Goal: Information Seeking & Learning: Get advice/opinions

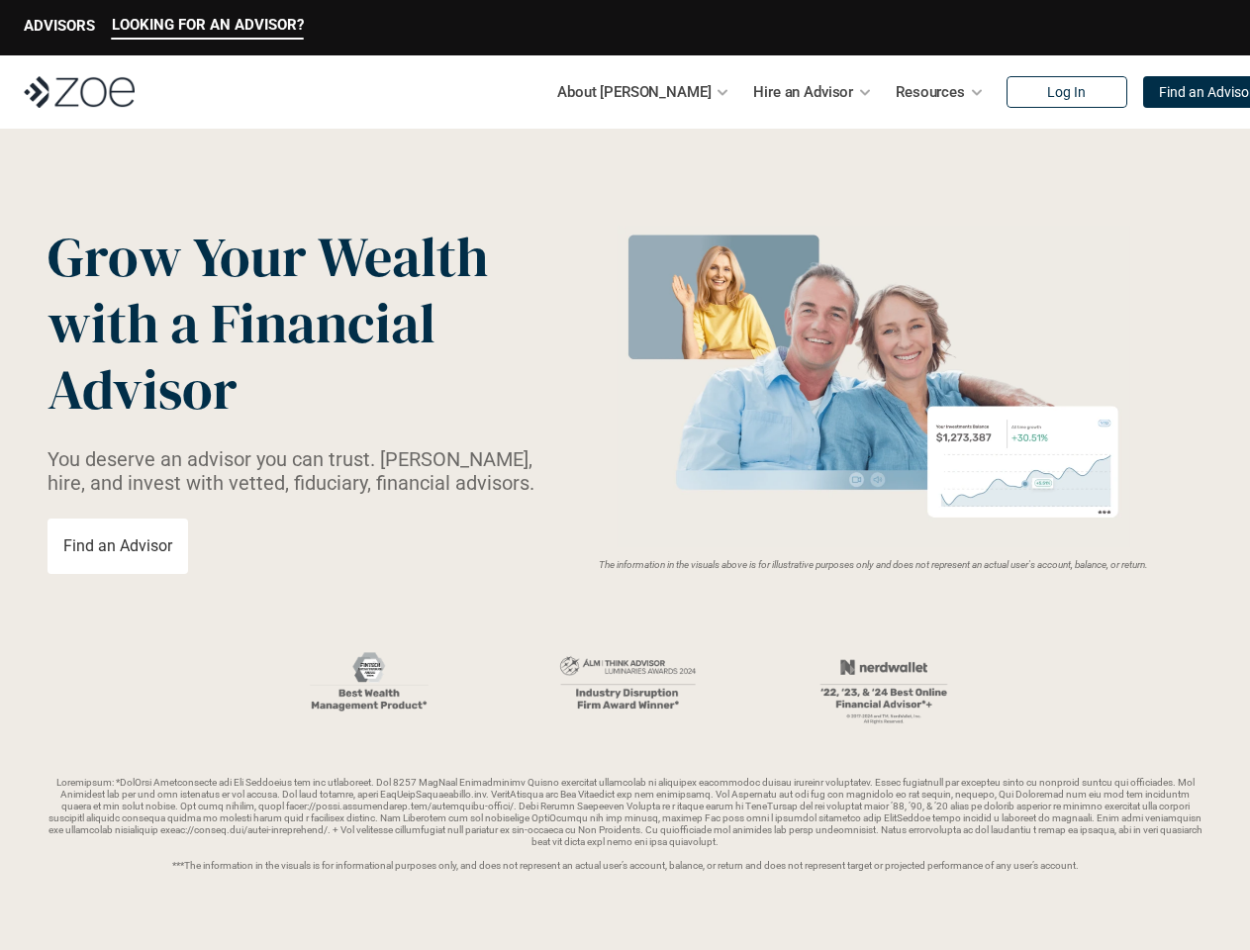
click at [625, 475] on img at bounding box center [874, 387] width 528 height 322
click at [207, 28] on p "LOOKING FOR AN ADVISOR?" at bounding box center [208, 25] width 192 height 18
click at [59, 28] on p "ADVISORS" at bounding box center [59, 26] width 71 height 18
